Goal: Communication & Community: Answer question/provide support

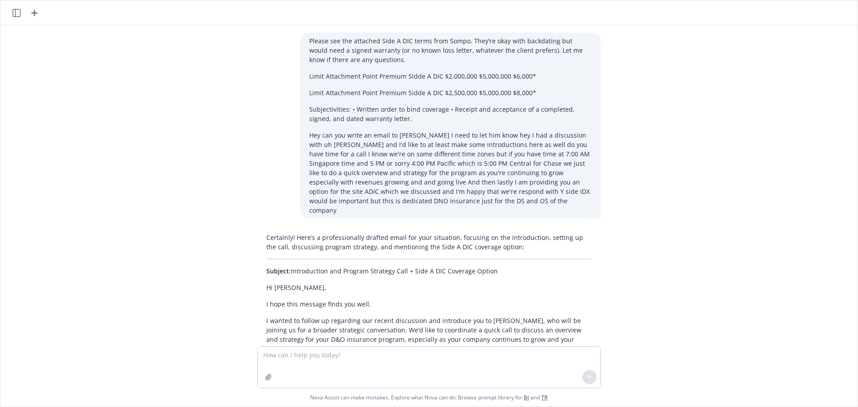
scroll to position [592, 0]
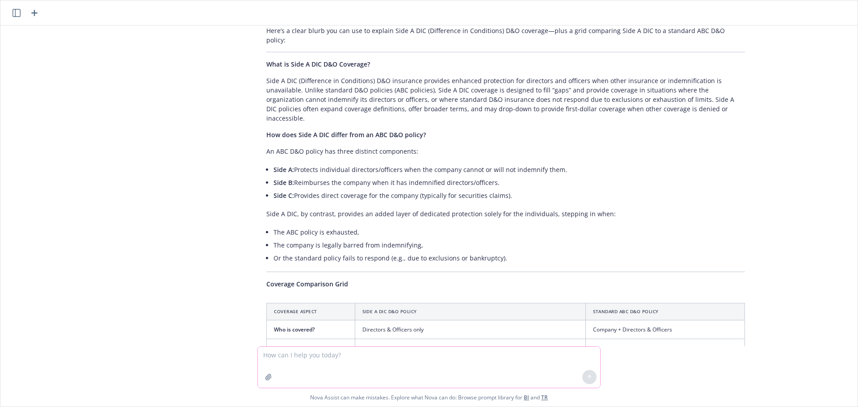
click at [342, 365] on textarea at bounding box center [429, 367] width 342 height 41
click at [295, 351] on textarea at bounding box center [429, 367] width 342 height 41
paste textarea "[URL][DOMAIN_NAME]"
type textarea "[URL][DOMAIN_NAME]"
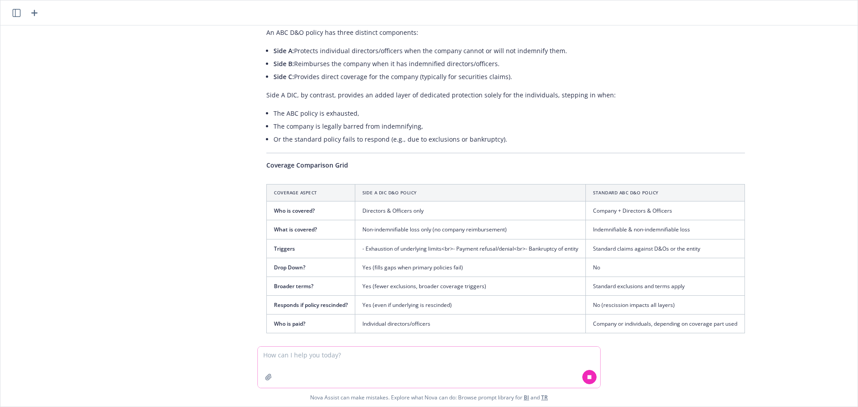
scroll to position [768, 0]
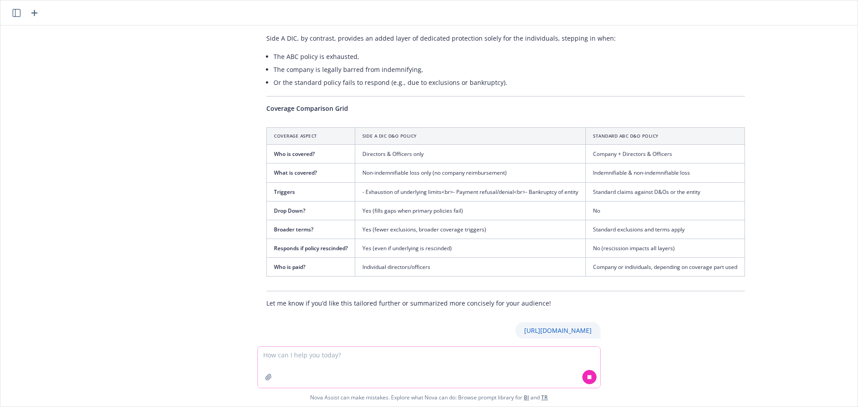
click at [458, 354] on textarea at bounding box center [429, 367] width 342 height 41
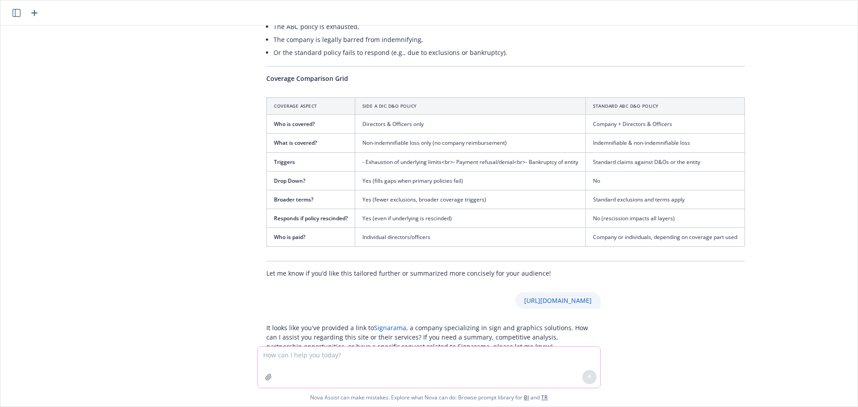
scroll to position [799, 0]
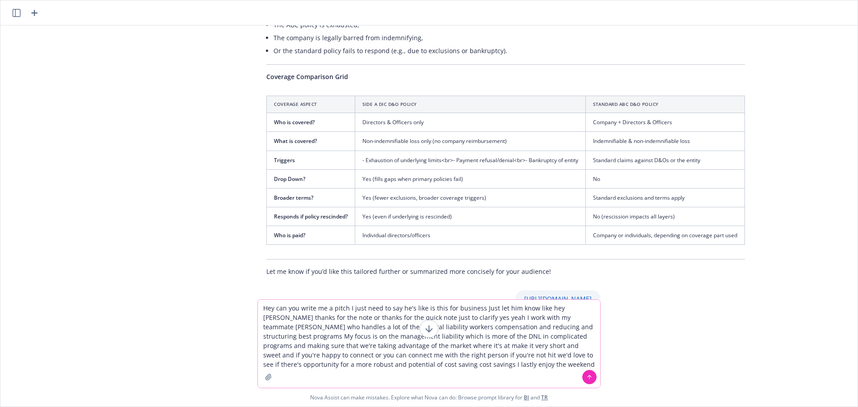
type textarea "Hey can you write me a pitch I just need to say he's like is this for business …"
drag, startPoint x: 588, startPoint y: 379, endPoint x: 588, endPoint y: 369, distance: 9.8
click at [588, 379] on icon at bounding box center [589, 377] width 6 height 6
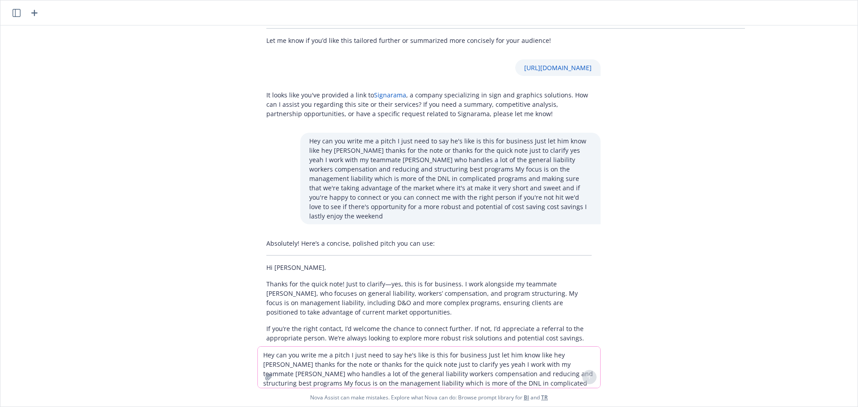
scroll to position [1057, 0]
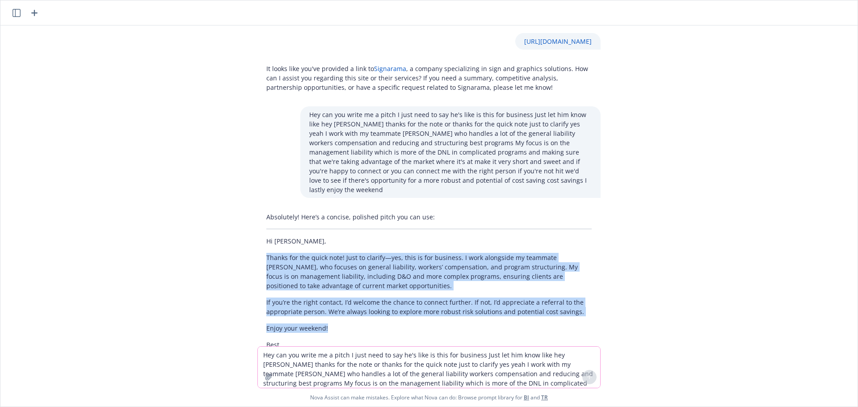
drag, startPoint x: 325, startPoint y: 292, endPoint x: 252, endPoint y: 223, distance: 101.2
click at [257, 223] on div "Absolutely! Here’s a concise, polished pitch you can use: Hi [PERSON_NAME], Tha…" at bounding box center [428, 286] width 343 height 154
click at [295, 258] on div "Absolutely! Here’s a concise, polished pitch you can use: Hi [PERSON_NAME], Tha…" at bounding box center [428, 286] width 343 height 154
drag, startPoint x: 328, startPoint y: 290, endPoint x: 246, endPoint y: 205, distance: 118.5
click at [250, 209] on div "Absolutely! Here’s a concise, polished pitch you can use: Hi [PERSON_NAME], Tha…" at bounding box center [429, 286] width 358 height 154
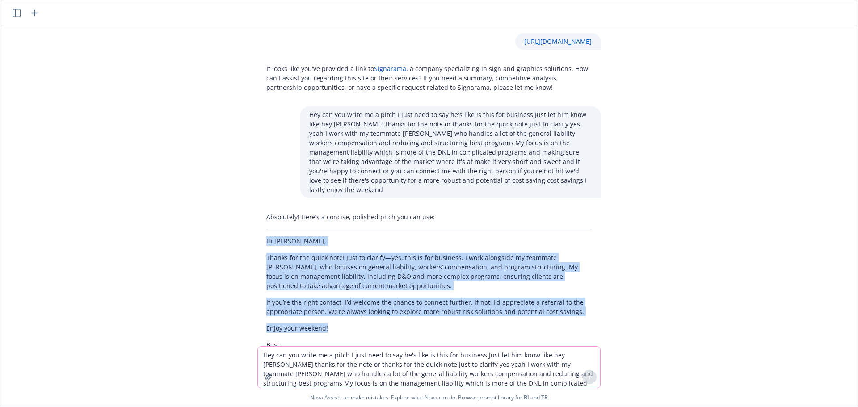
copy div "Hi [PERSON_NAME], Thanks for the quick note! Just to clarify—yes, this is for b…"
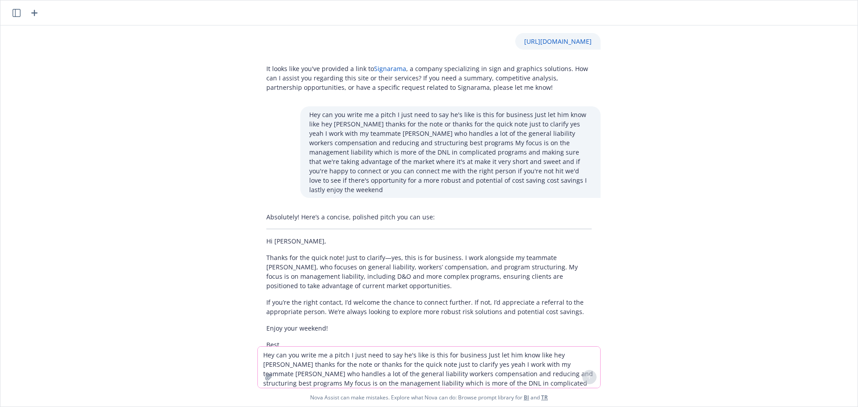
click at [361, 364] on textarea "Hey can you write me a pitch I just need to say he's like is this for business …" at bounding box center [429, 367] width 342 height 41
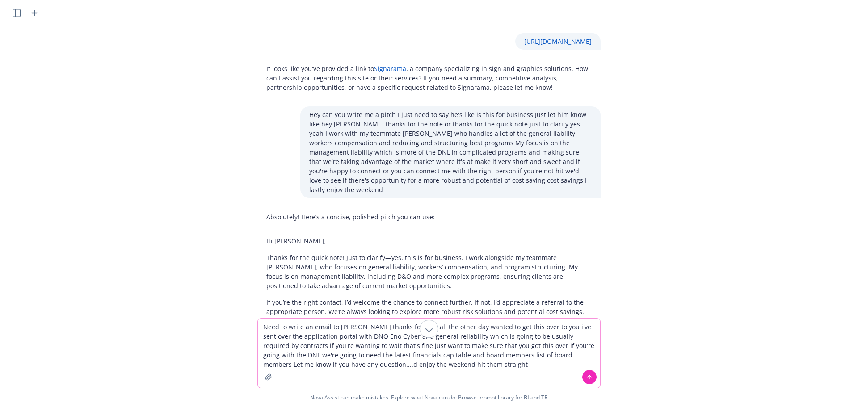
type textarea "Need to write an email to [PERSON_NAME] thanks for the call the other day wante…"
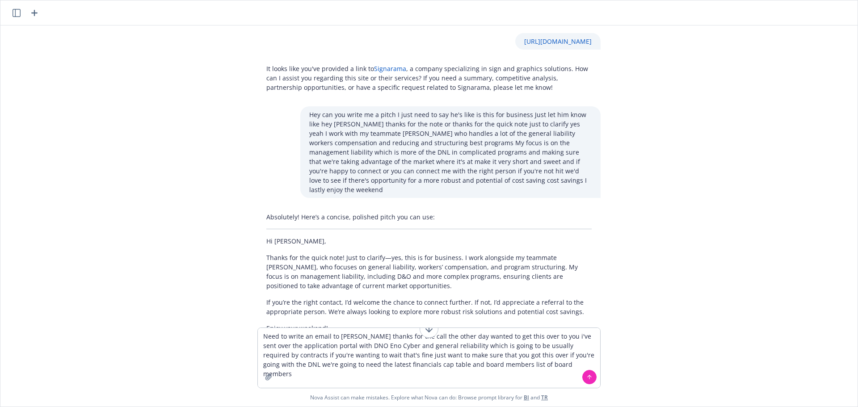
click at [587, 377] on icon at bounding box center [589, 377] width 6 height 6
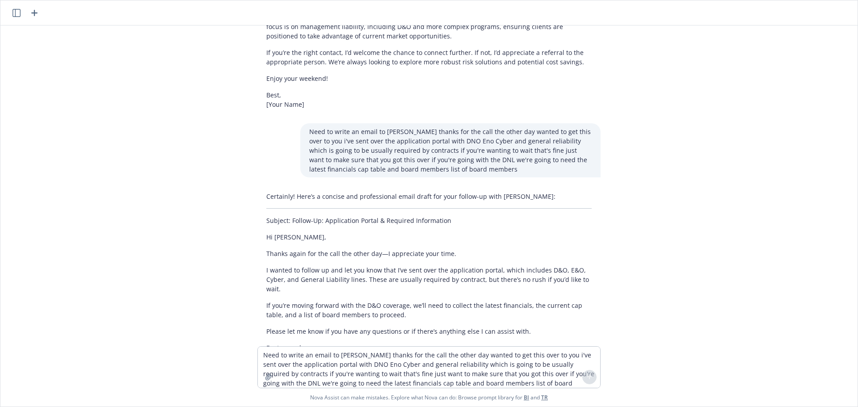
scroll to position [1338, 0]
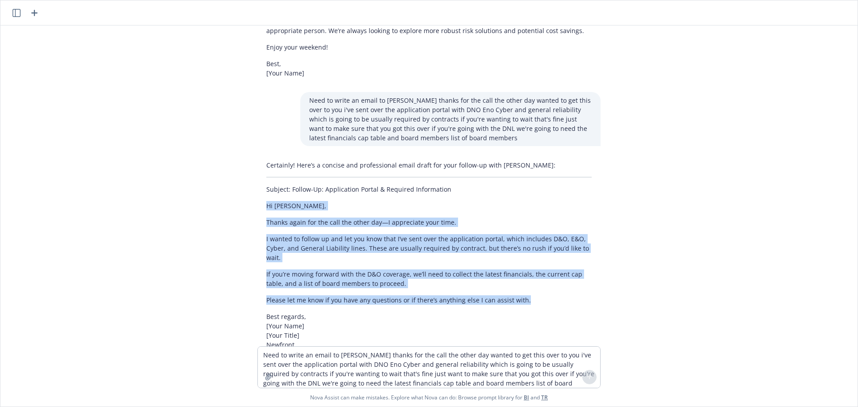
drag, startPoint x: 518, startPoint y: 264, endPoint x: 256, endPoint y: 169, distance: 279.1
click at [257, 169] on div "Certainly! Here’s a concise and professional email draft for your follow-up wit…" at bounding box center [428, 260] width 343 height 206
copy div "Hi [PERSON_NAME], Thanks again for the call the other day—I appreciate your tim…"
